Goal: Task Accomplishment & Management: Manage account settings

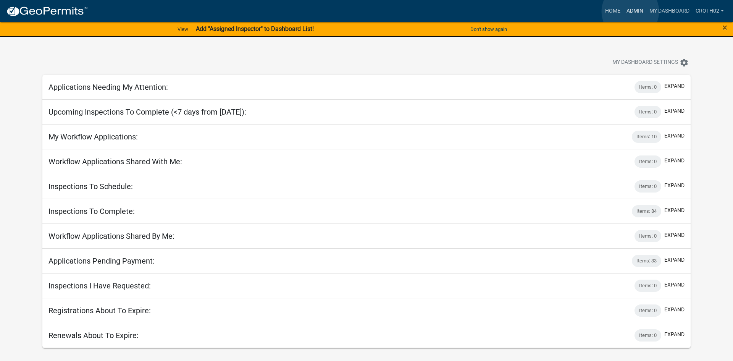
click at [630, 11] on link "Admin" at bounding box center [635, 11] width 23 height 15
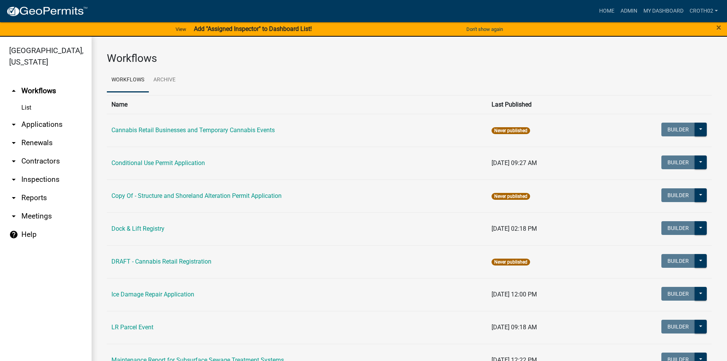
click at [42, 128] on link "arrow_drop_down Applications" at bounding box center [46, 124] width 92 height 18
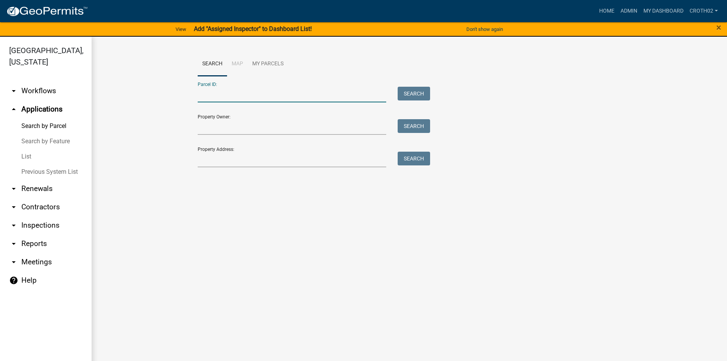
click at [263, 95] on input "Parcel ID:" at bounding box center [292, 95] width 189 height 16
paste input "35000990394000"
type input "35000990394000"
click at [422, 92] on button "Search" at bounding box center [414, 94] width 32 height 14
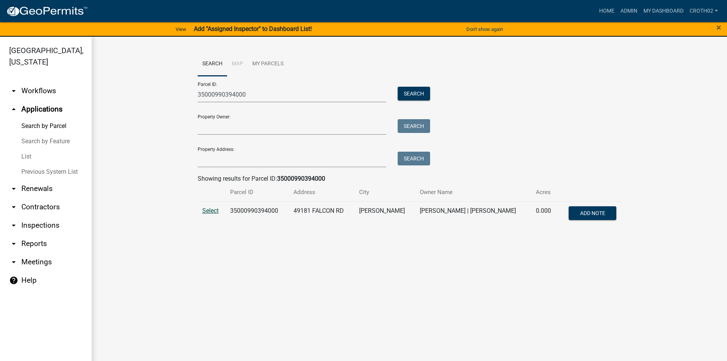
click at [215, 208] on span "Select" at bounding box center [210, 210] width 16 height 7
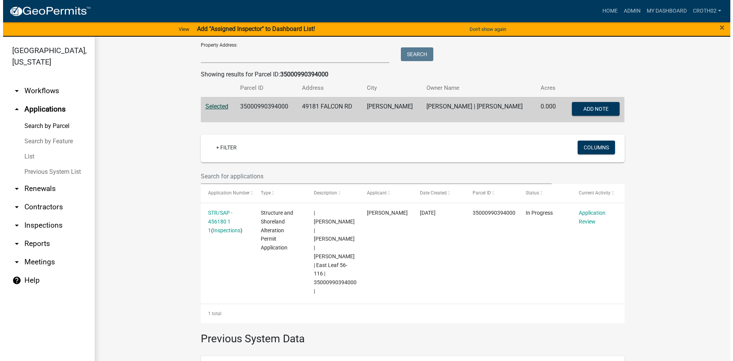
scroll to position [143, 0]
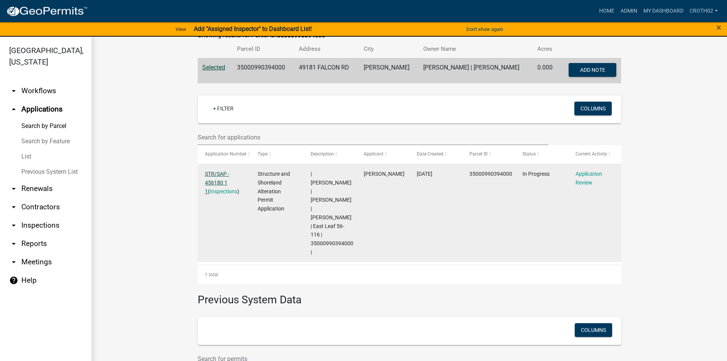
click at [223, 171] on link "STR/SAP - 456180 1 1" at bounding box center [217, 183] width 24 height 24
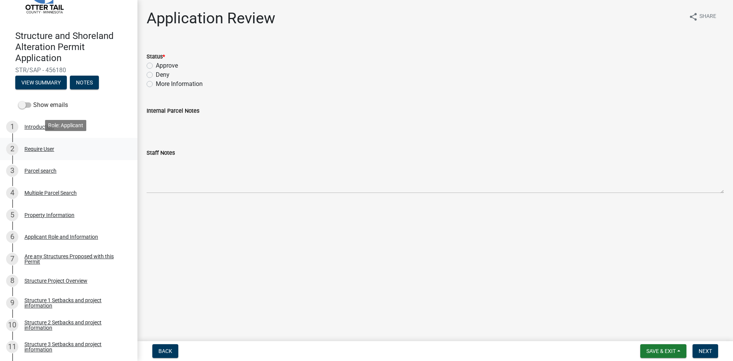
scroll to position [48, 0]
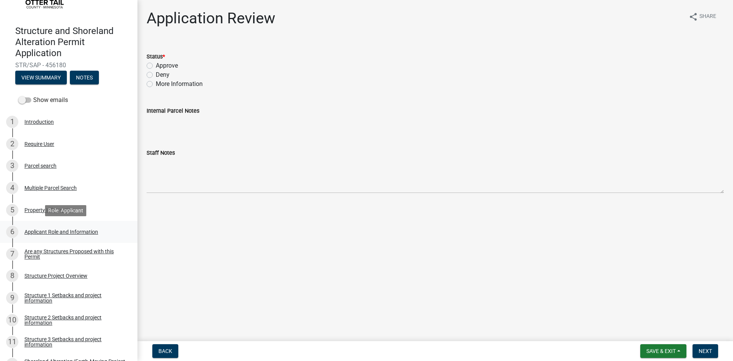
click at [75, 235] on div "6 Applicant Role and Information" at bounding box center [65, 232] width 119 height 12
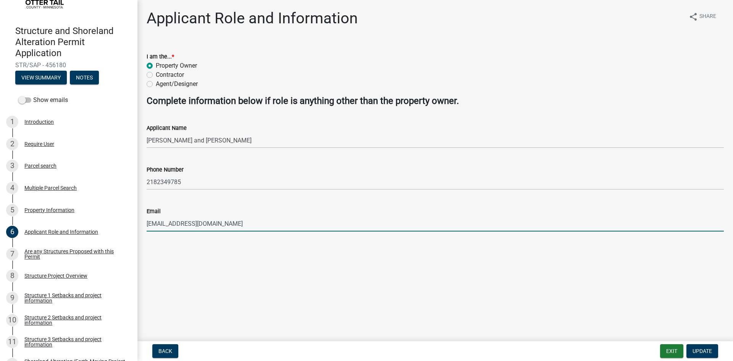
drag, startPoint x: 223, startPoint y: 224, endPoint x: 139, endPoint y: 228, distance: 84.5
click at [139, 228] on div "Applicant Role and Information share Share I am the... * Property Owner Contrac…" at bounding box center [435, 126] width 596 height 235
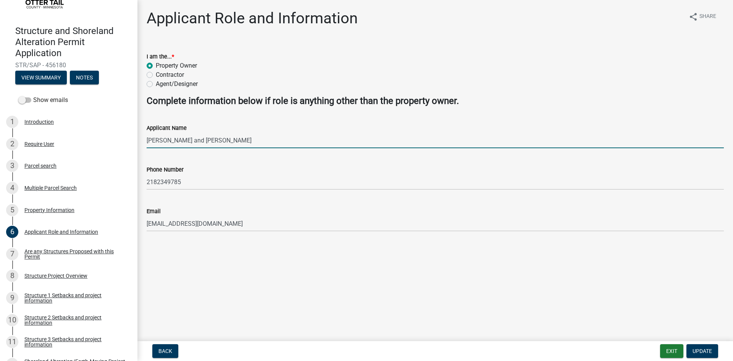
drag, startPoint x: 147, startPoint y: 140, endPoint x: 225, endPoint y: 138, distance: 77.9
click at [225, 138] on input "[PERSON_NAME] and [PERSON_NAME]" at bounding box center [435, 140] width 577 height 16
